Goal: Task Accomplishment & Management: Manage account settings

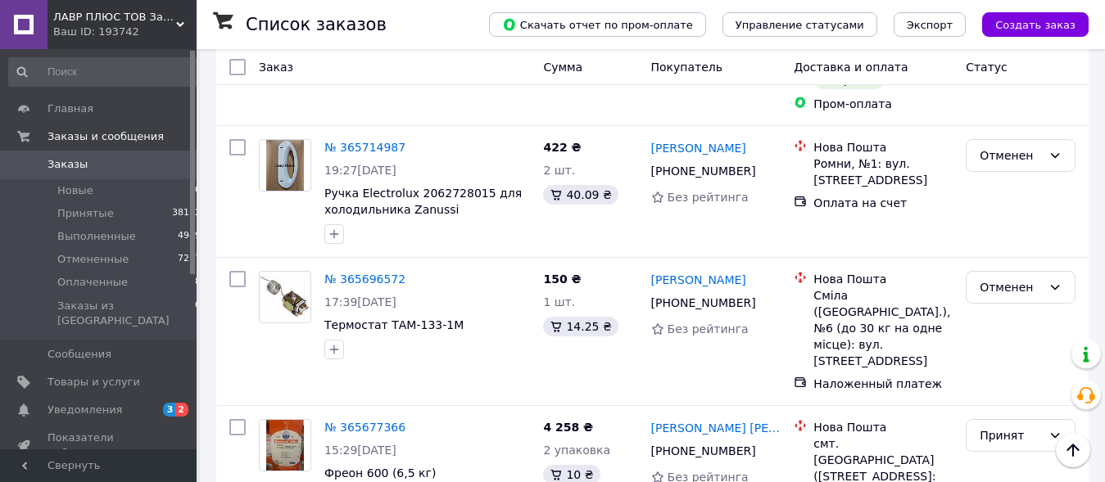
scroll to position [1503, 0]
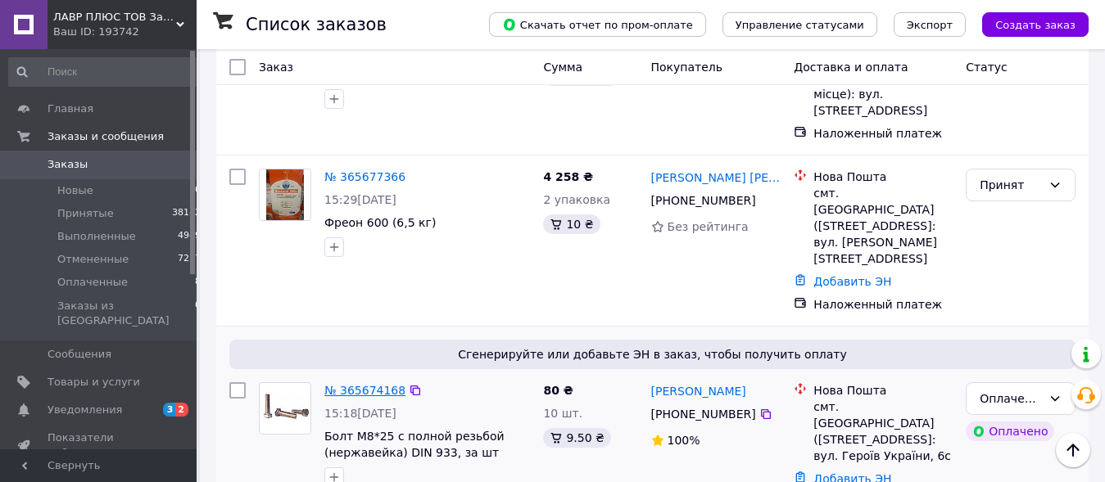
click at [377, 384] on link "№ 365674168" at bounding box center [364, 390] width 81 height 13
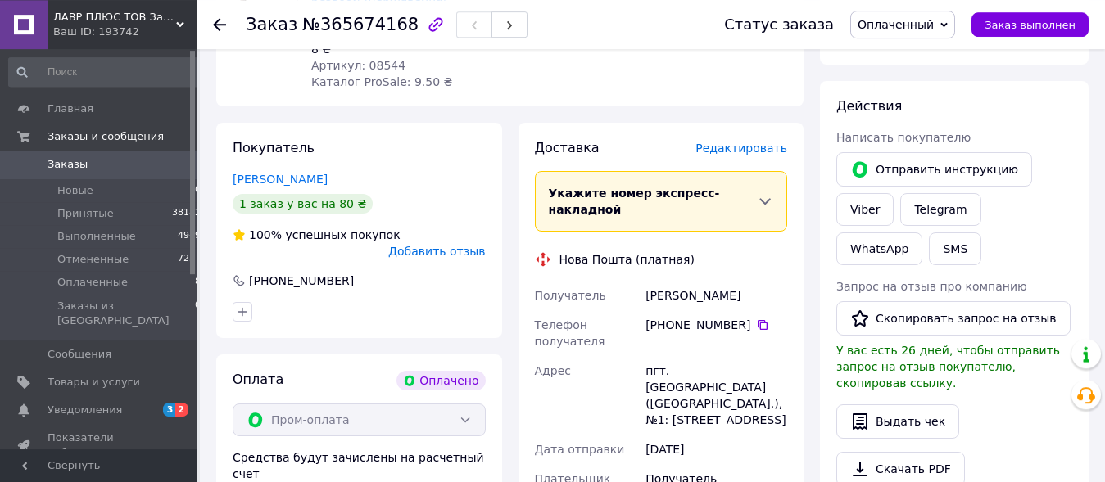
scroll to position [668, 0]
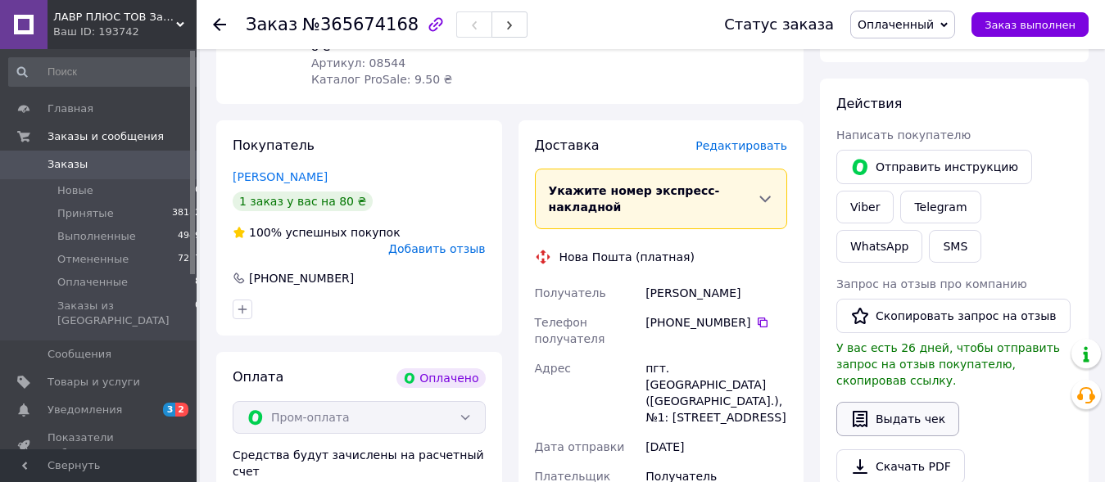
click at [873, 402] on button "Выдать чек" at bounding box center [897, 419] width 123 height 34
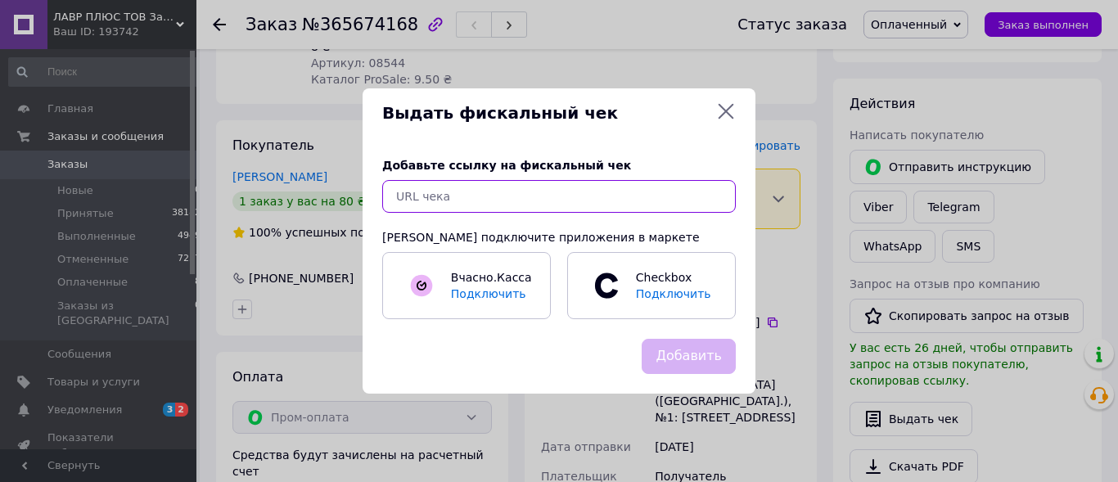
click at [531, 197] on input "text" at bounding box center [559, 196] width 354 height 33
paste input "https://kasa.vchasno.ua/check-viewer/Zyq1aHHYmaU"
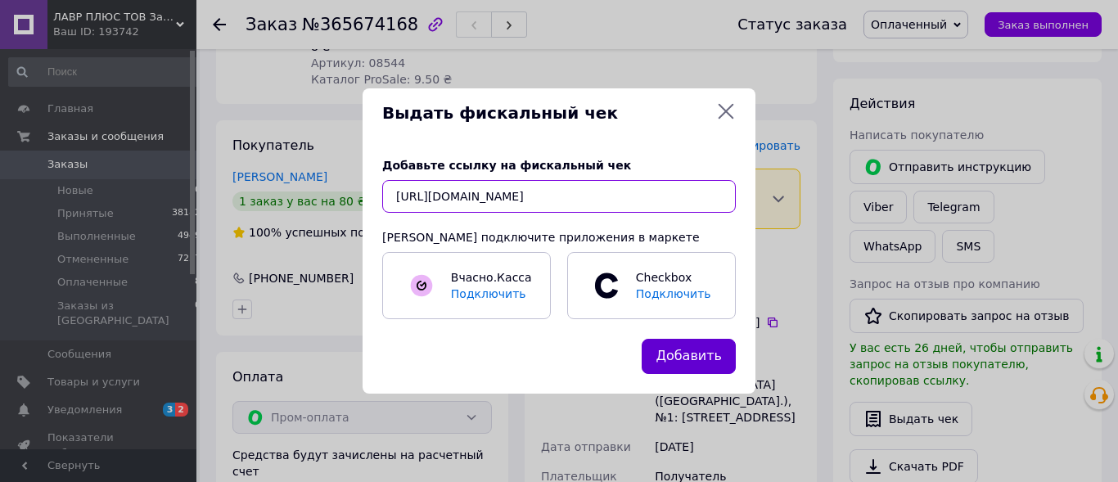
type input "https://kasa.vchasno.ua/check-viewer/Zyq1aHHYmaU"
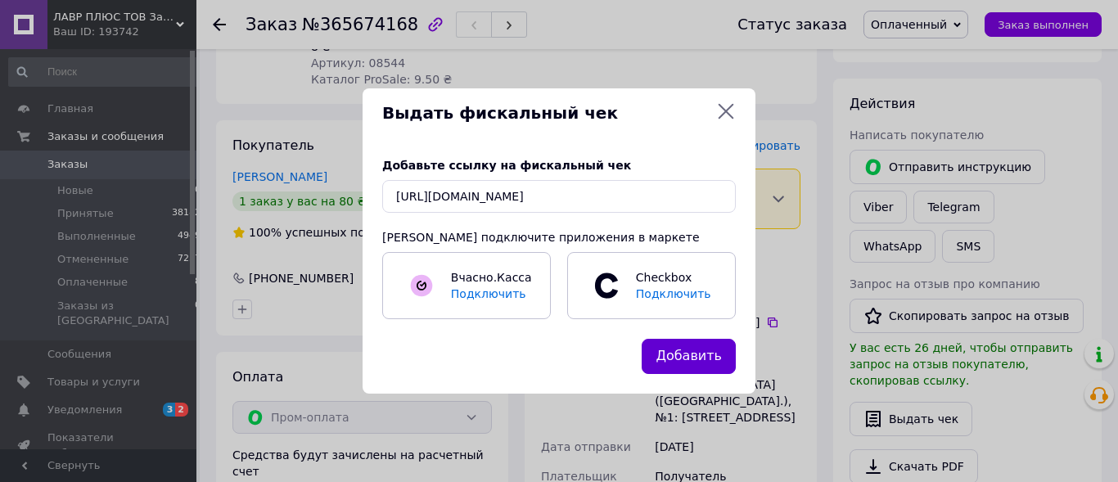
click at [693, 354] on button "Добавить" at bounding box center [689, 356] width 94 height 35
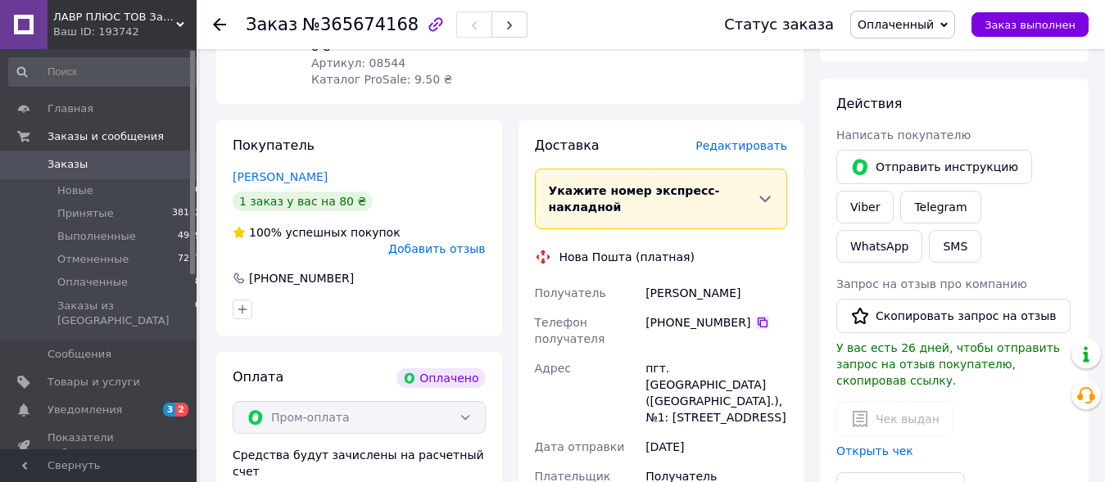
click at [756, 316] on icon at bounding box center [762, 322] width 13 height 13
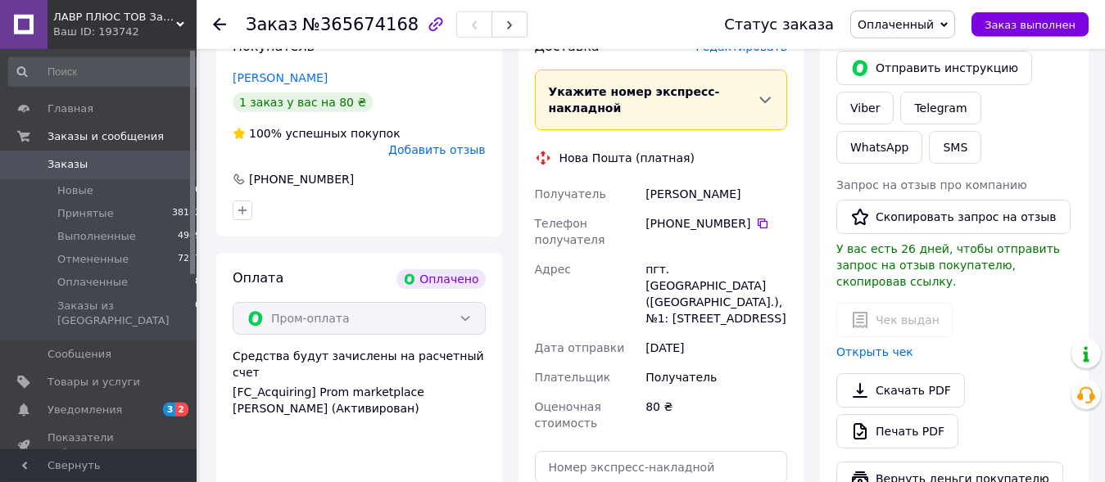
scroll to position [919, 0]
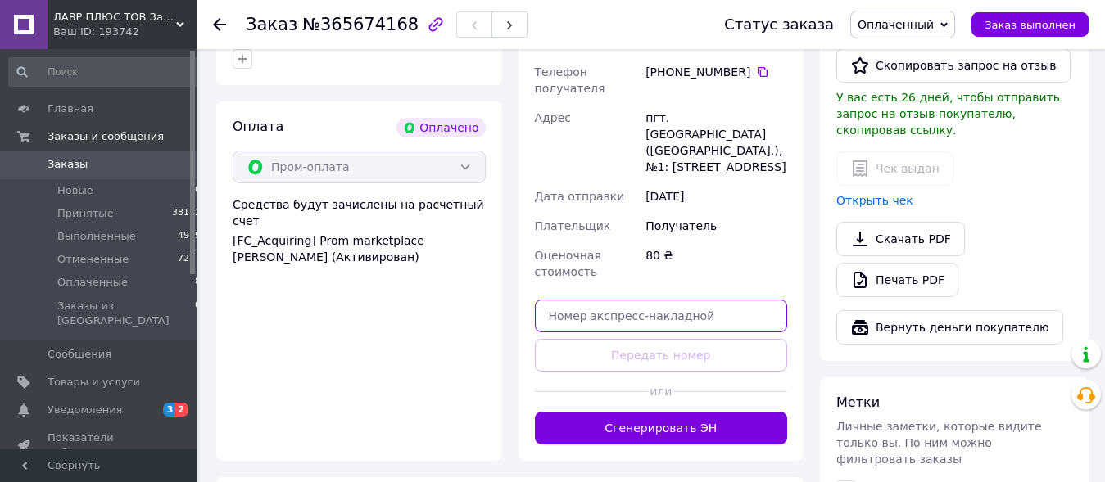
click at [628, 300] on input "text" at bounding box center [661, 316] width 253 height 33
paste input "20451268070299"
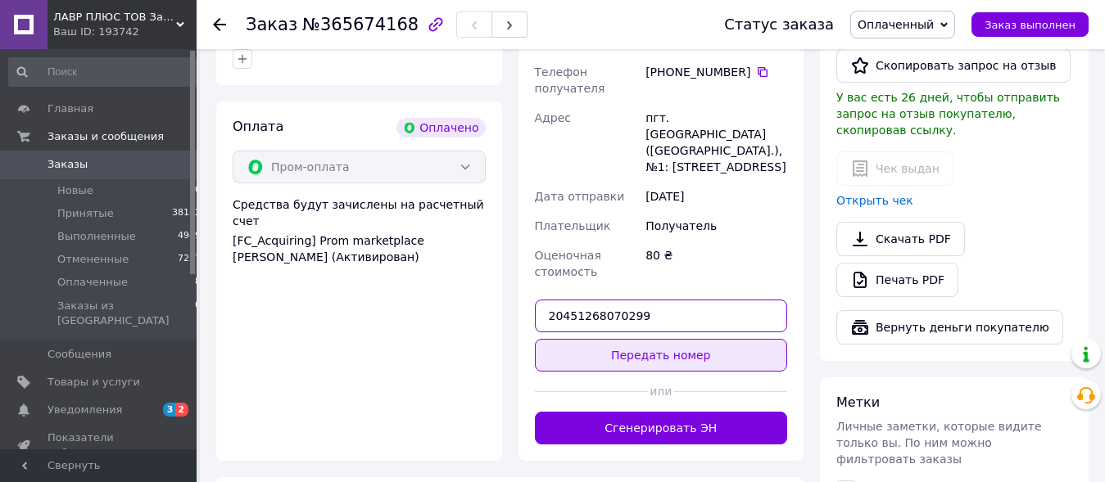
type input "20451268070299"
click at [673, 339] on button "Передать номер" at bounding box center [661, 355] width 253 height 33
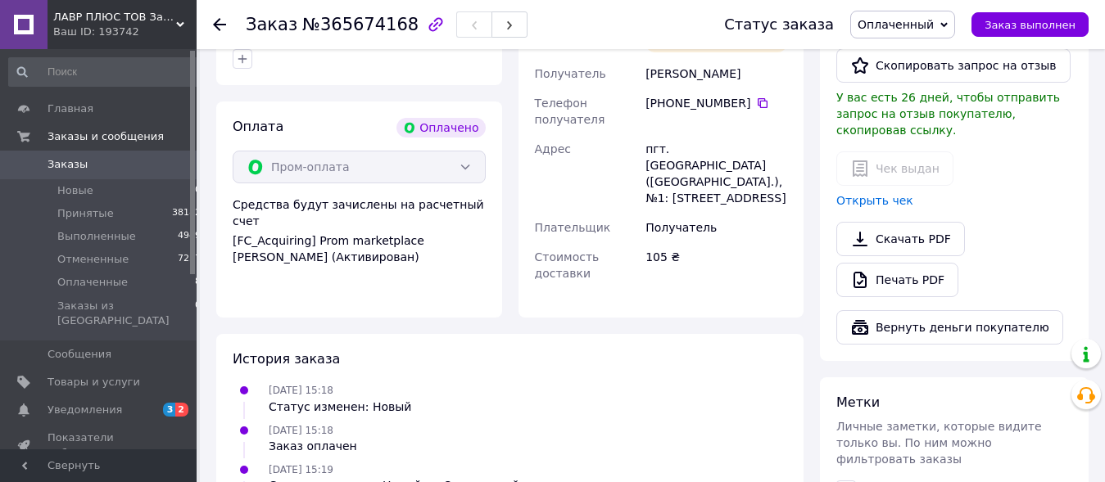
click at [219, 26] on icon at bounding box center [219, 24] width 13 height 13
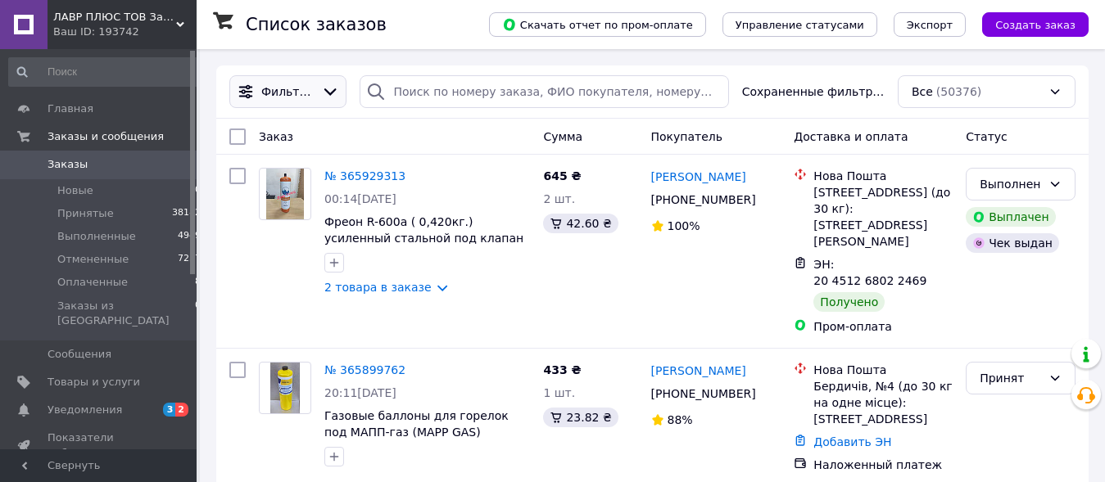
click at [292, 91] on span "Фильтры" at bounding box center [287, 92] width 53 height 16
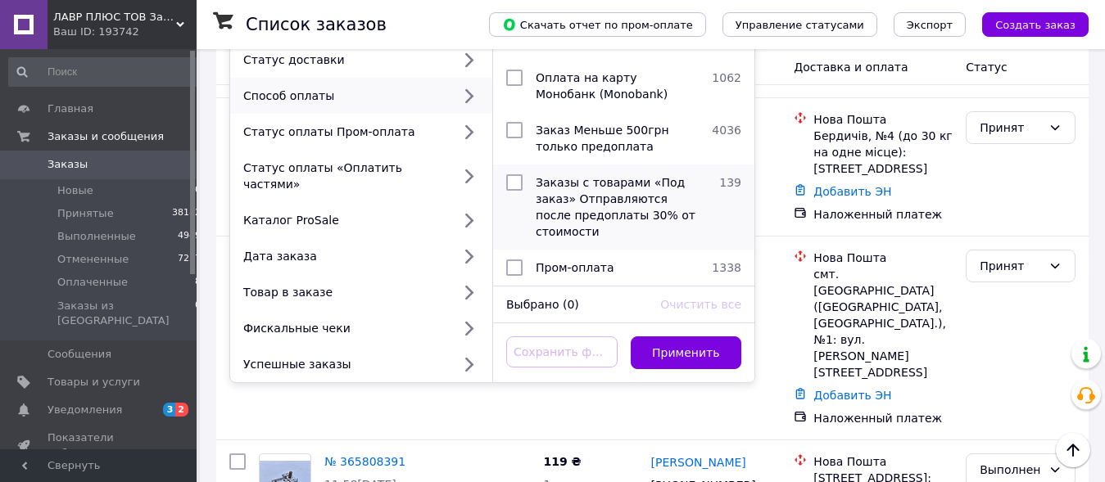
scroll to position [241, 0]
click at [576, 261] on span "Пром-оплата" at bounding box center [574, 267] width 79 height 13
checkbox input "true"
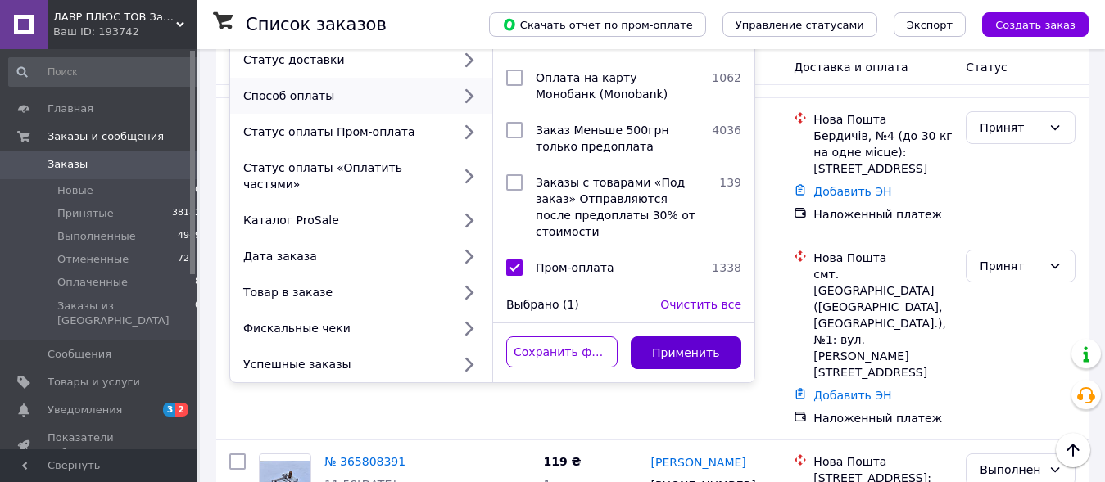
click at [700, 337] on button "Применить" at bounding box center [685, 353] width 111 height 33
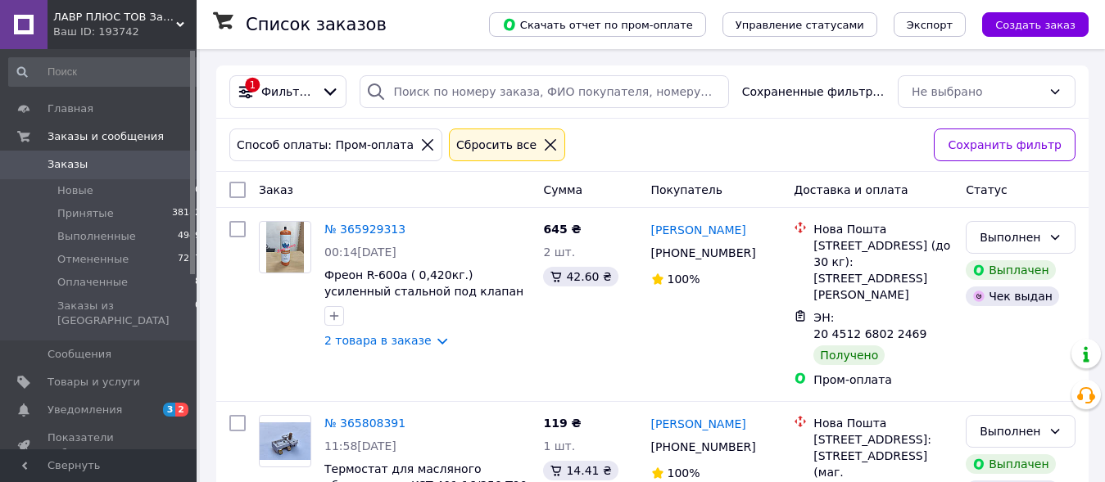
click at [422, 147] on icon at bounding box center [427, 144] width 11 height 11
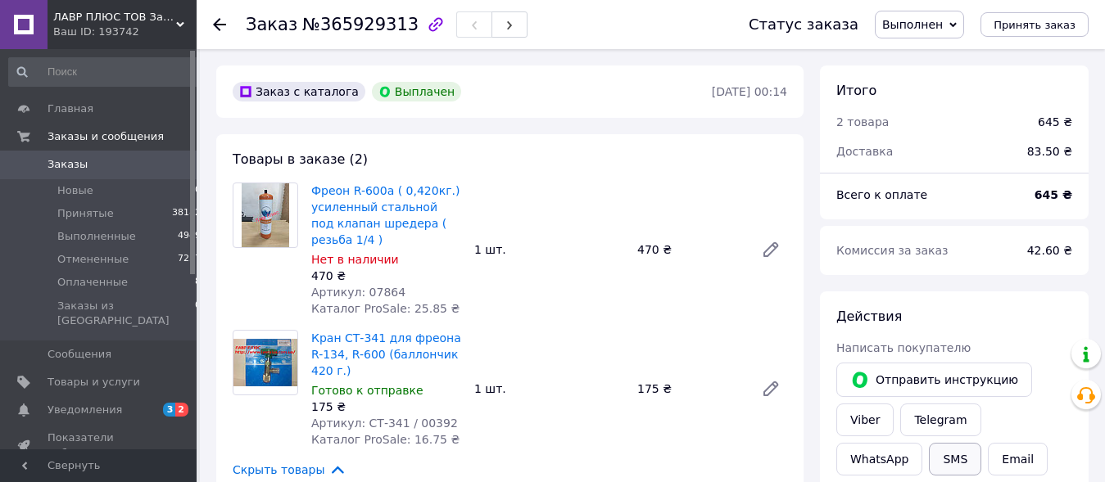
scroll to position [251, 0]
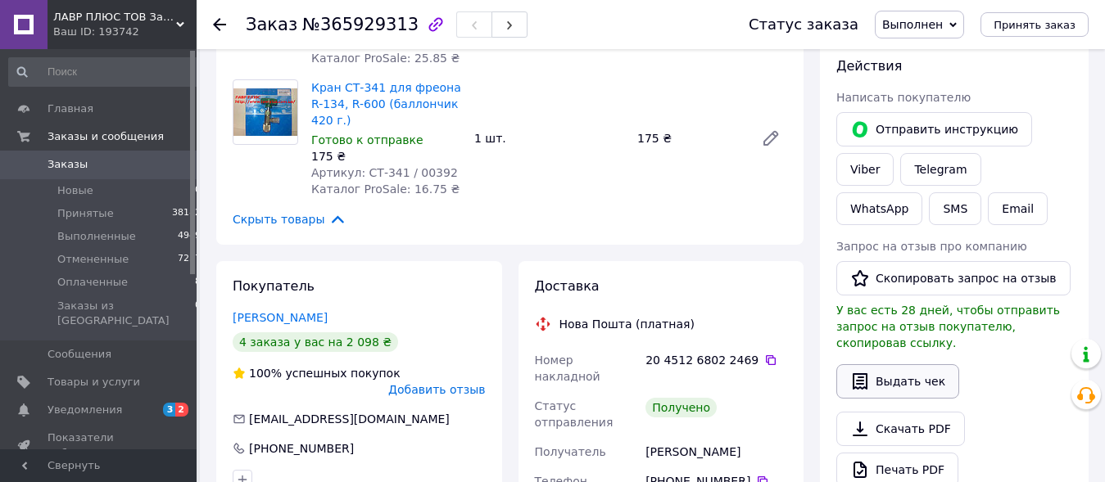
click at [887, 364] on button "Выдать чек" at bounding box center [897, 381] width 123 height 34
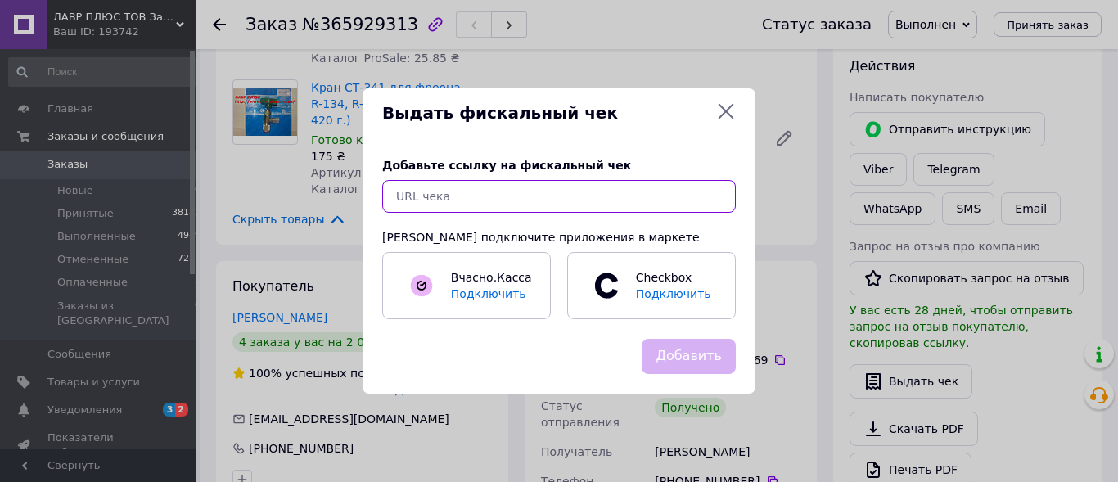
click at [520, 192] on input "text" at bounding box center [559, 196] width 354 height 33
paste input "https://kasa.vchasno.ua/check-viewer/1dThWYPxfgQ"
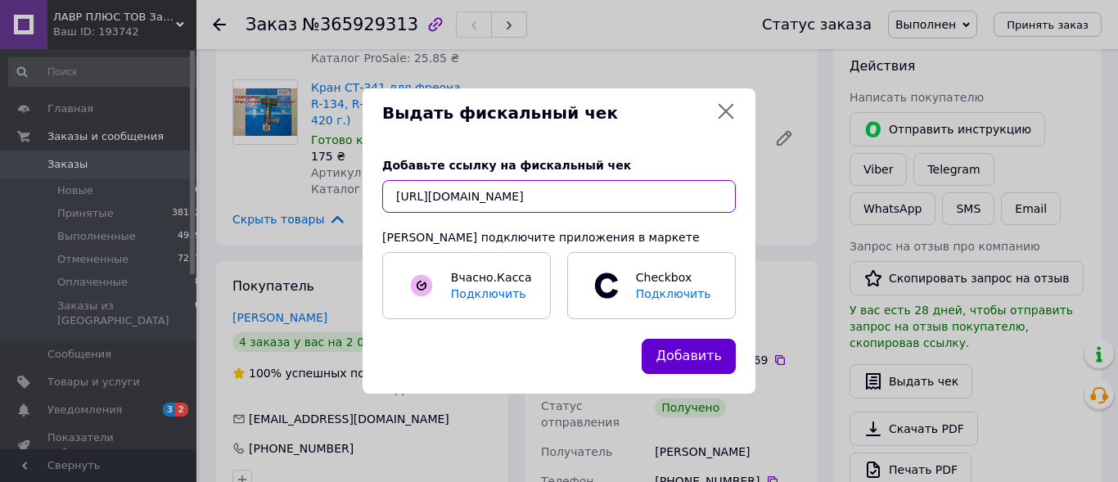
type input "https://kasa.vchasno.ua/check-viewer/1dThWYPxfgQ"
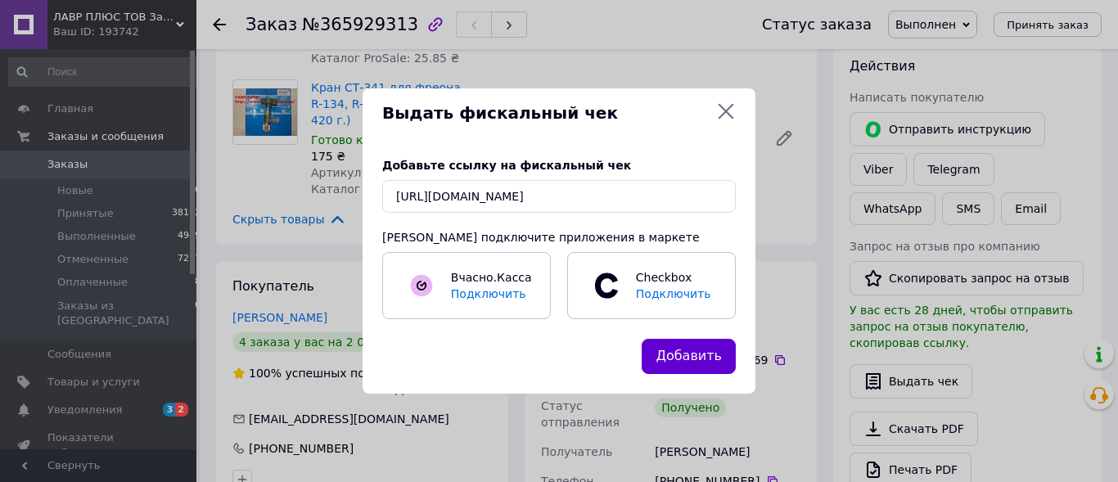
click at [677, 352] on button "Добавить" at bounding box center [689, 356] width 94 height 35
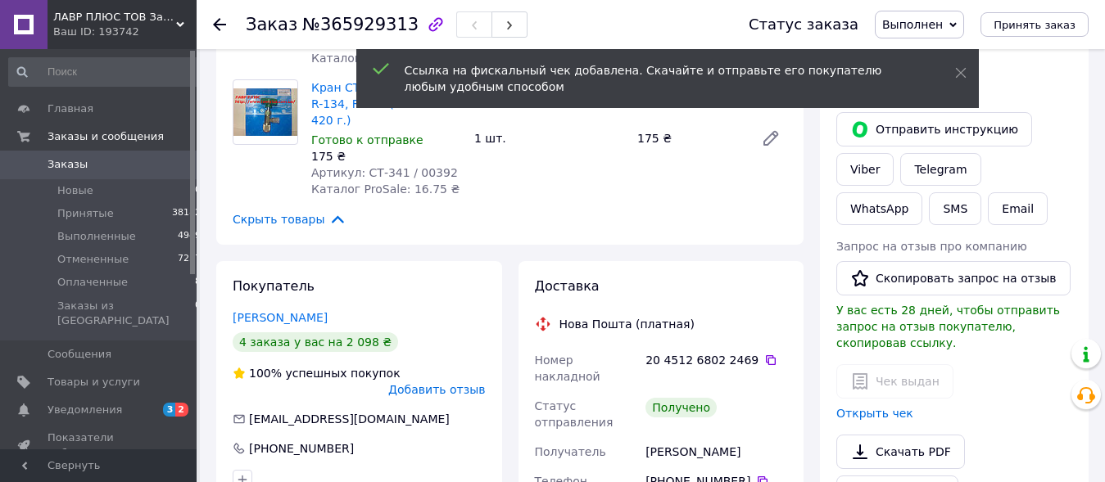
click at [215, 22] on use at bounding box center [219, 24] width 13 height 13
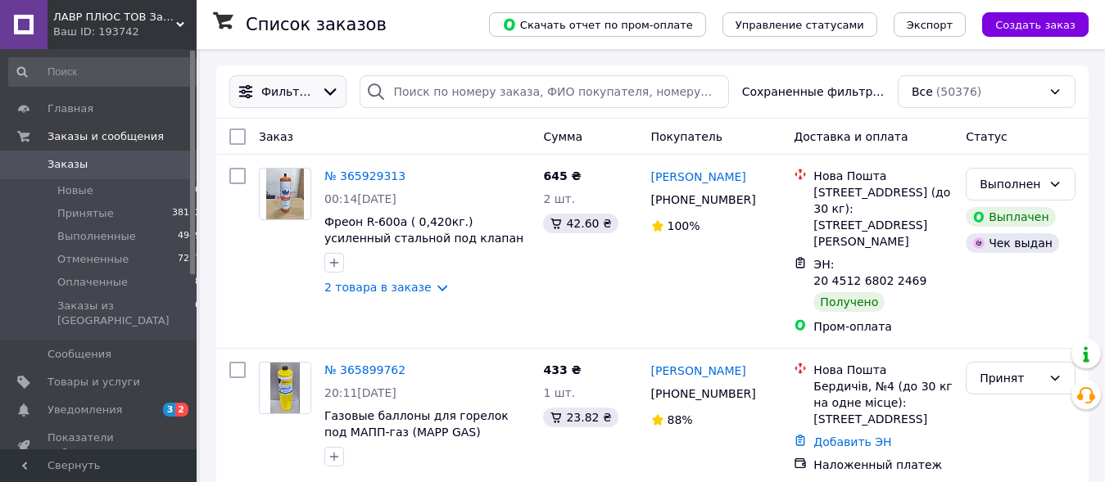
click at [306, 85] on span "Фильтры" at bounding box center [287, 92] width 53 height 16
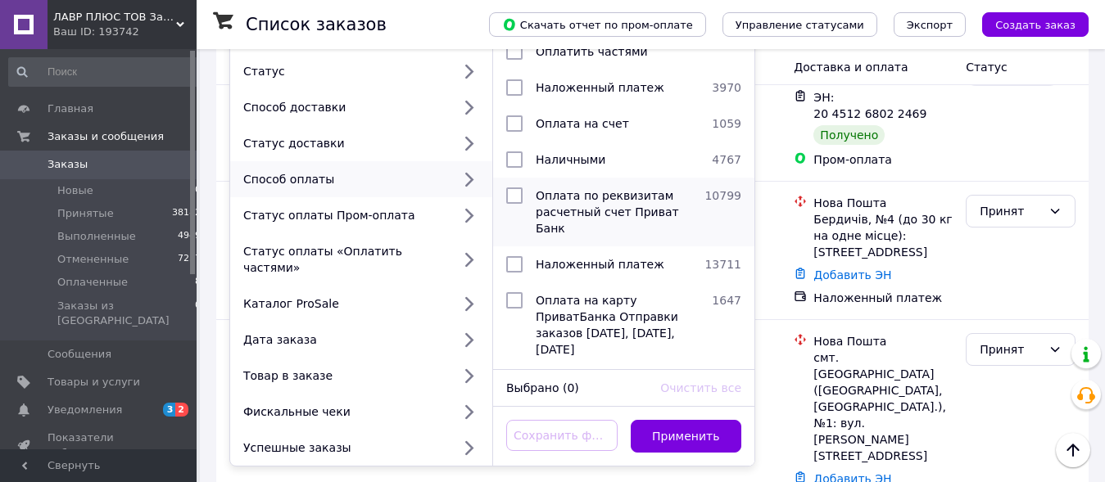
scroll to position [241, 0]
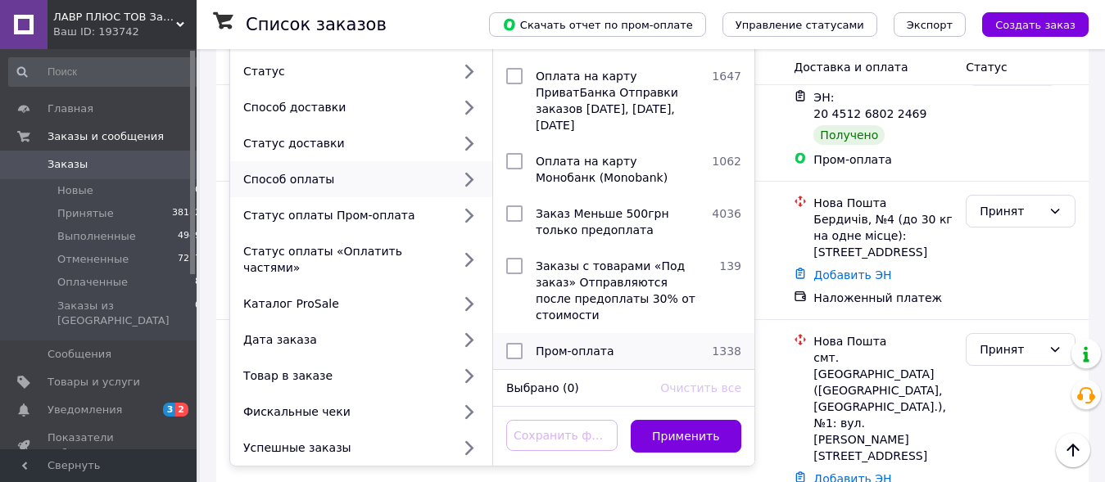
click at [579, 345] on span "Пром-оплата" at bounding box center [574, 351] width 79 height 13
checkbox input "true"
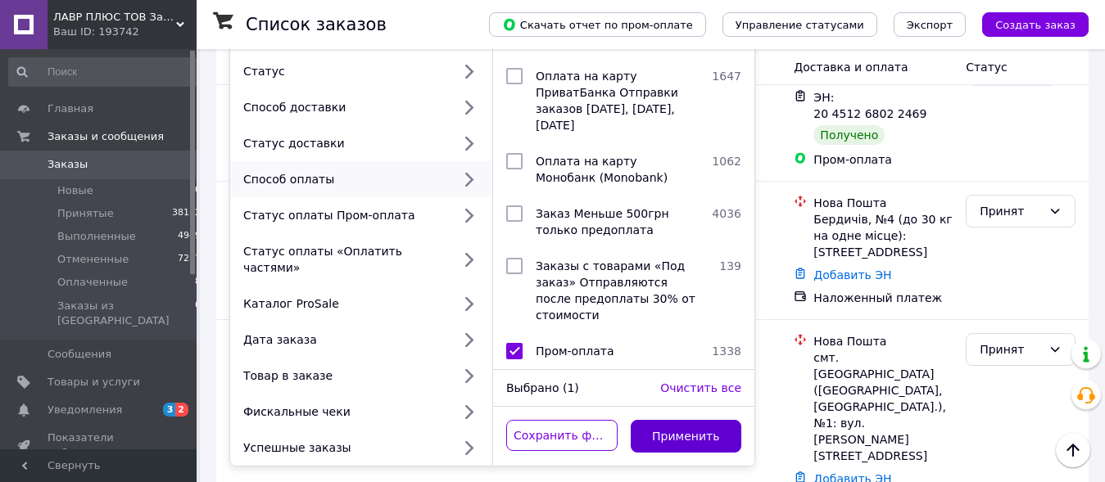
click at [703, 420] on button "Применить" at bounding box center [685, 436] width 111 height 33
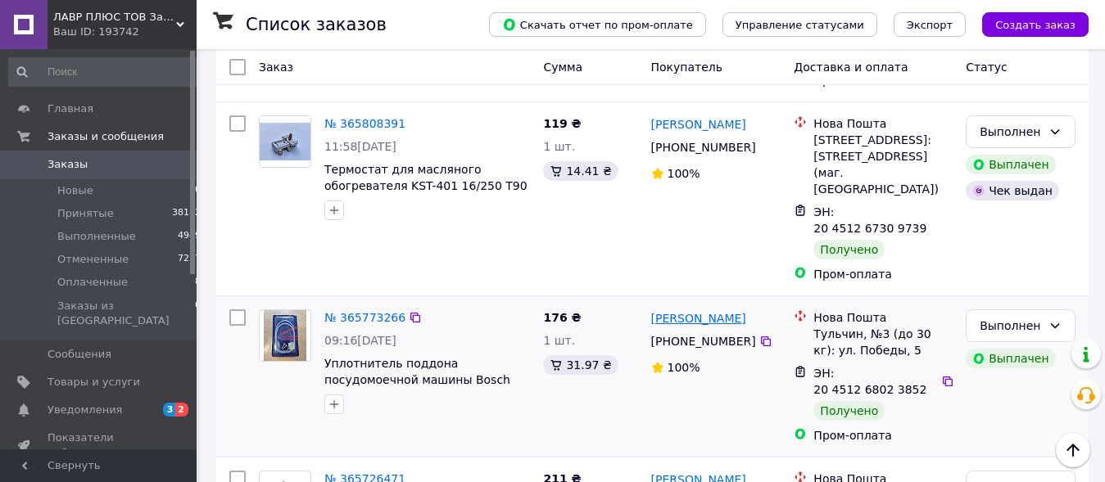
scroll to position [334, 0]
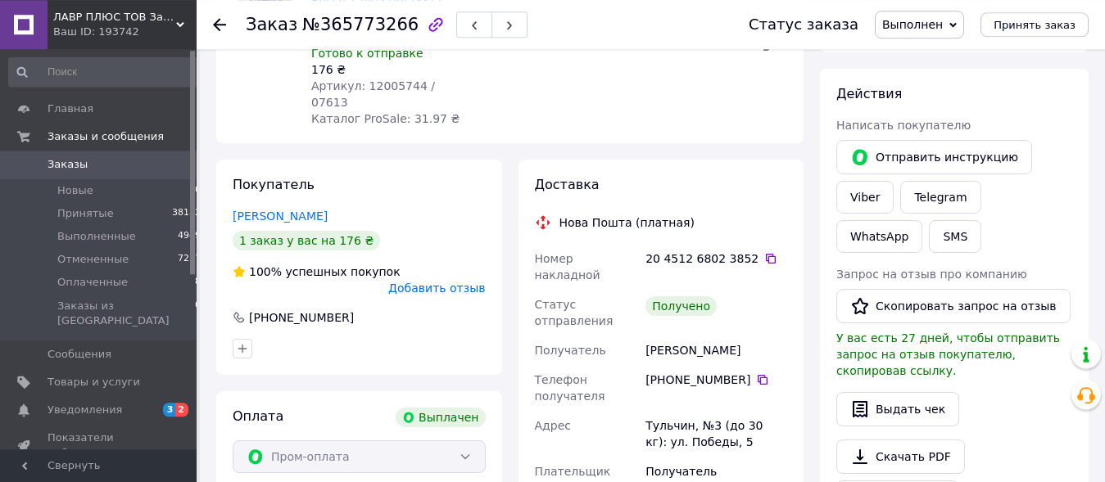
scroll to position [251, 0]
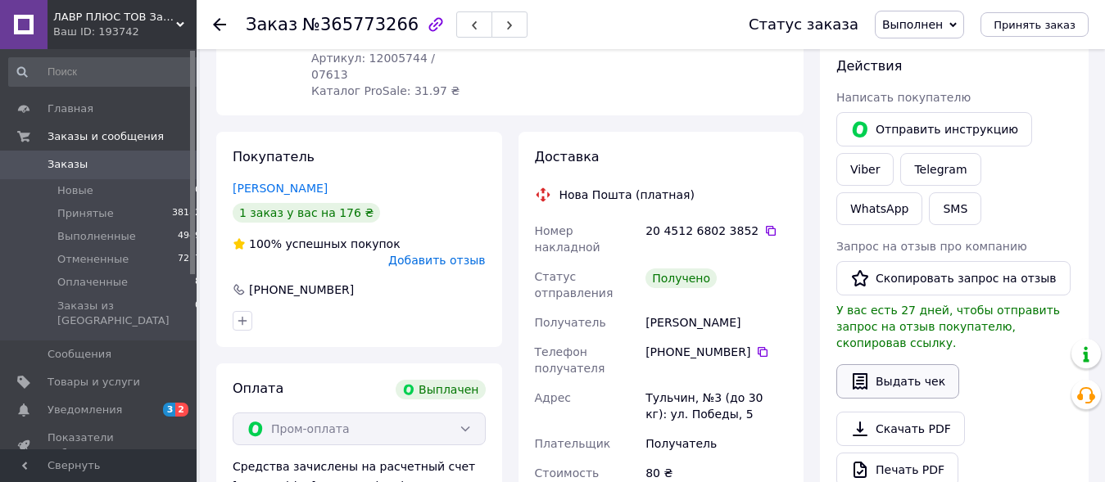
click at [894, 365] on button "Выдать чек" at bounding box center [897, 381] width 123 height 34
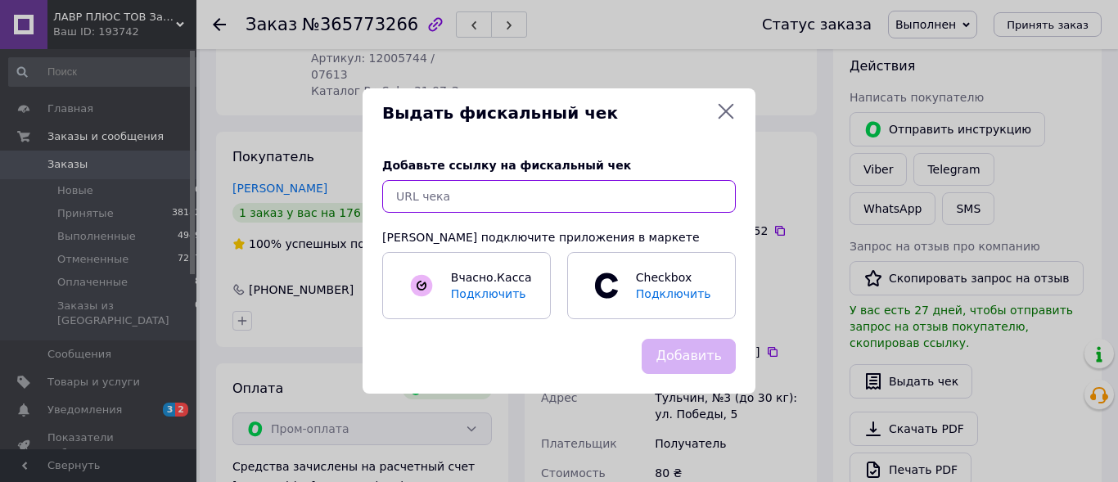
click at [508, 199] on input "text" at bounding box center [559, 196] width 354 height 33
paste input "https://kasa.vchasno.ua/check-viewer/WXETKKFPVL8"
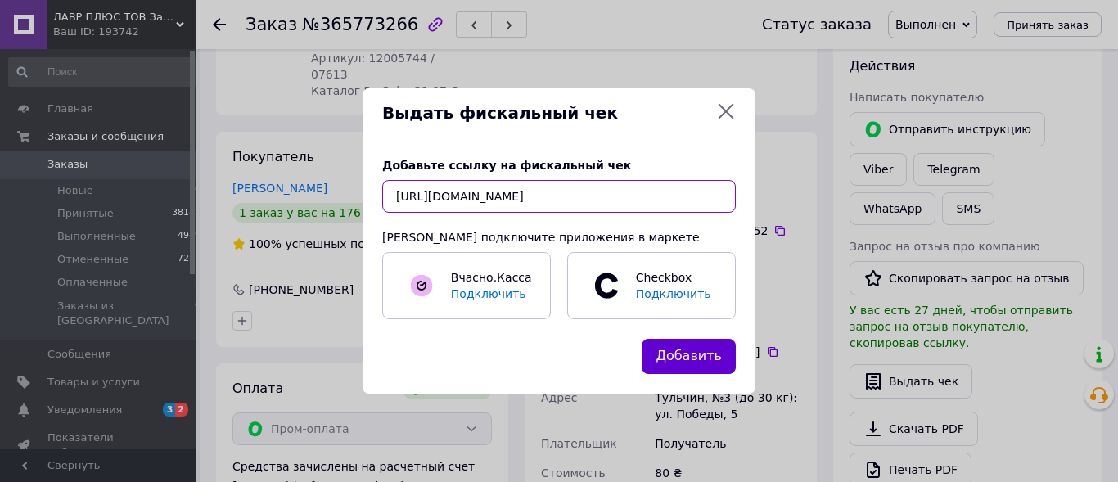
type input "https://kasa.vchasno.ua/check-viewer/WXETKKFPVL8"
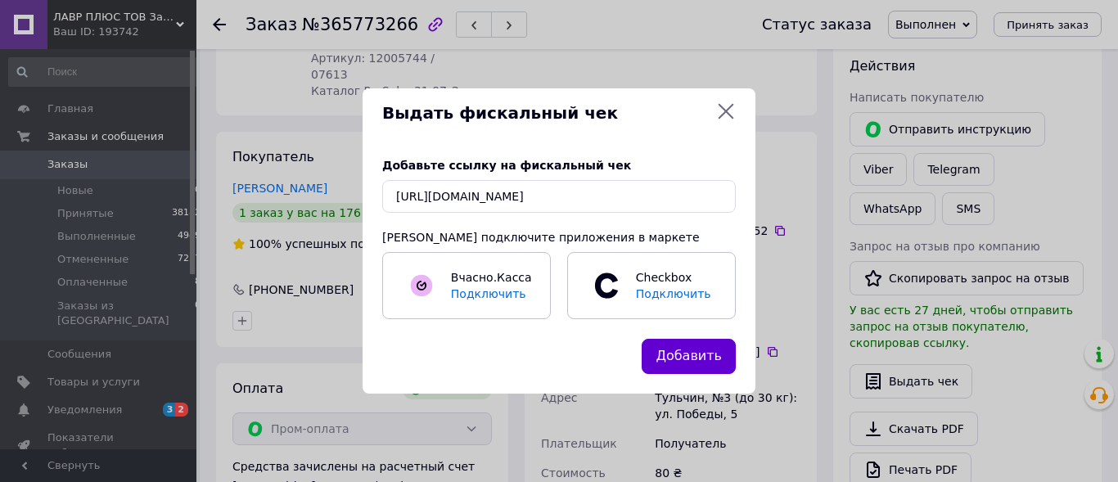
drag, startPoint x: 674, startPoint y: 351, endPoint x: 655, endPoint y: 351, distance: 18.8
click at [669, 351] on button "Добавить" at bounding box center [689, 356] width 94 height 35
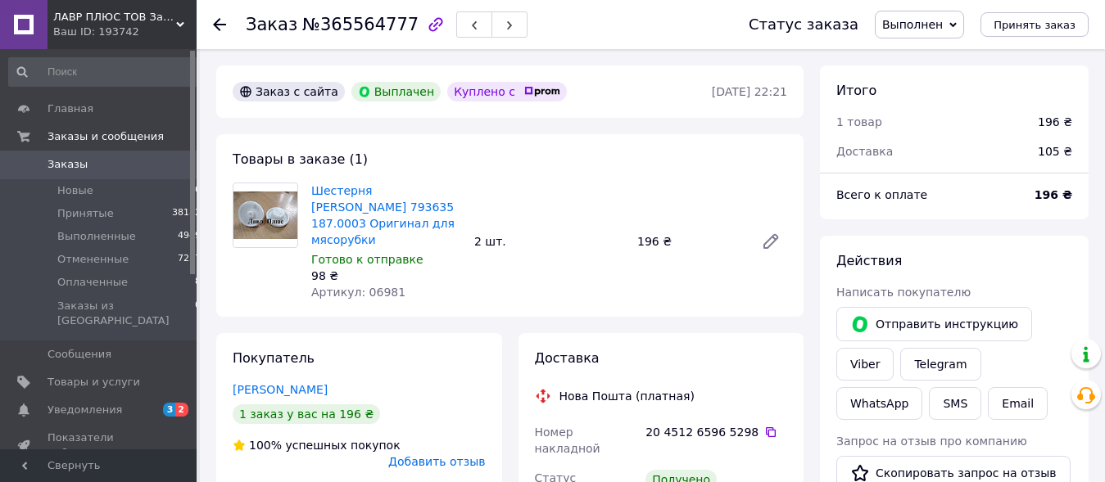
scroll to position [334, 0]
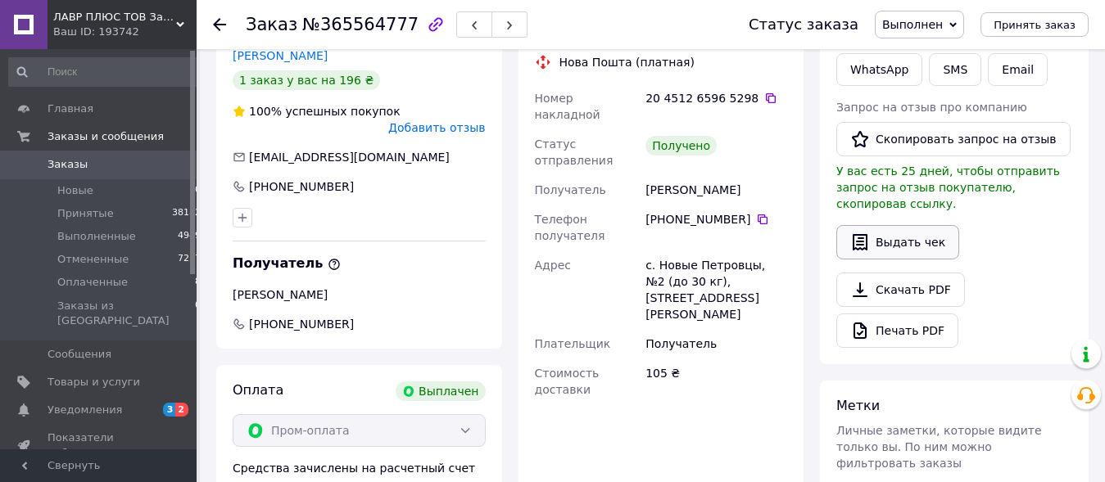
click at [897, 225] on button "Выдать чек" at bounding box center [897, 242] width 123 height 34
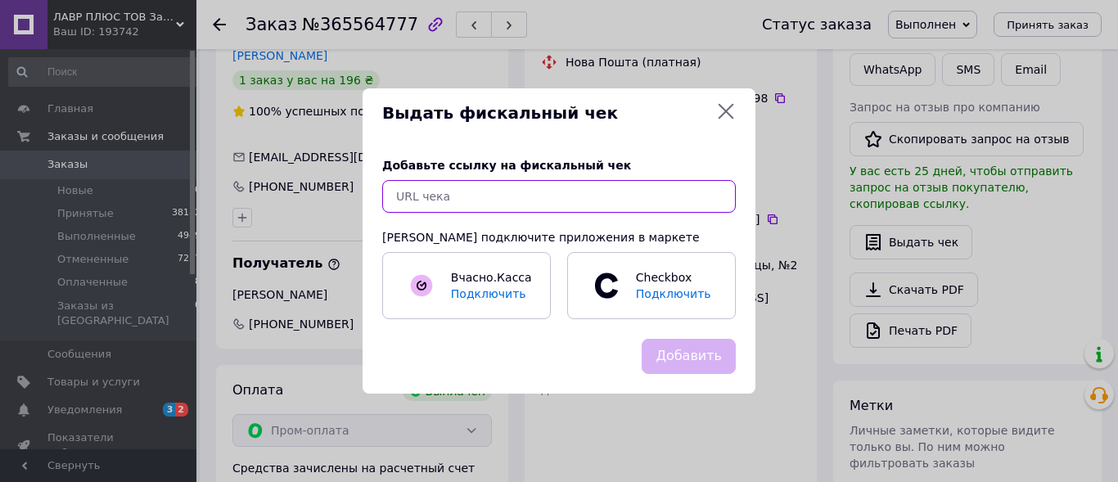
click at [545, 197] on input "text" at bounding box center [559, 196] width 354 height 33
paste input "[URL][DOMAIN_NAME]"
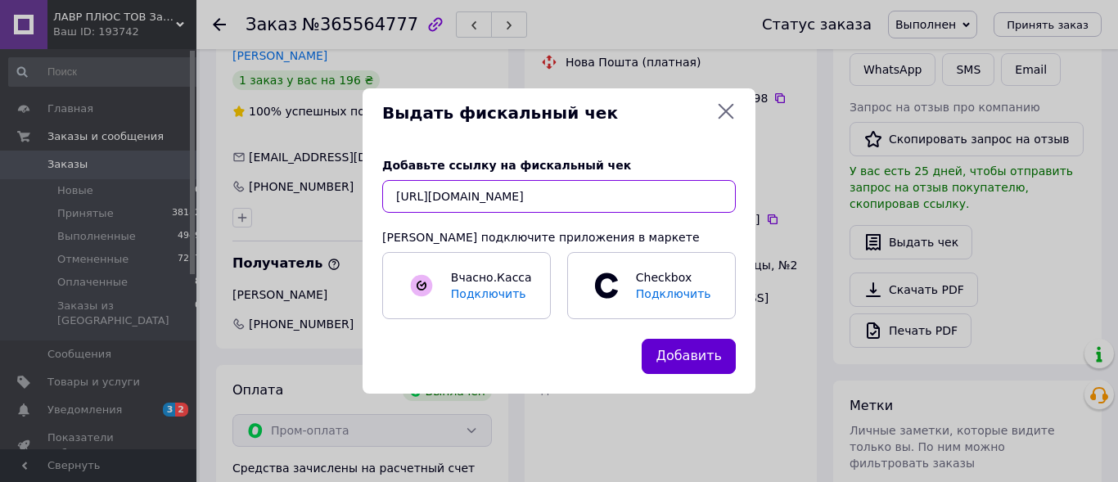
type input "[URL][DOMAIN_NAME]"
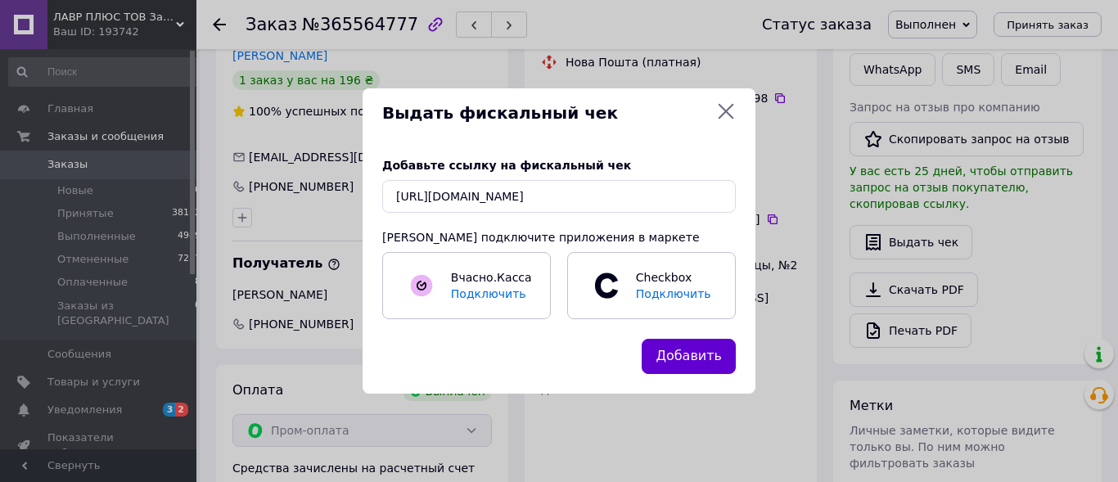
click at [684, 344] on button "Добавить" at bounding box center [689, 356] width 94 height 35
